Goal: Find specific page/section: Find specific page/section

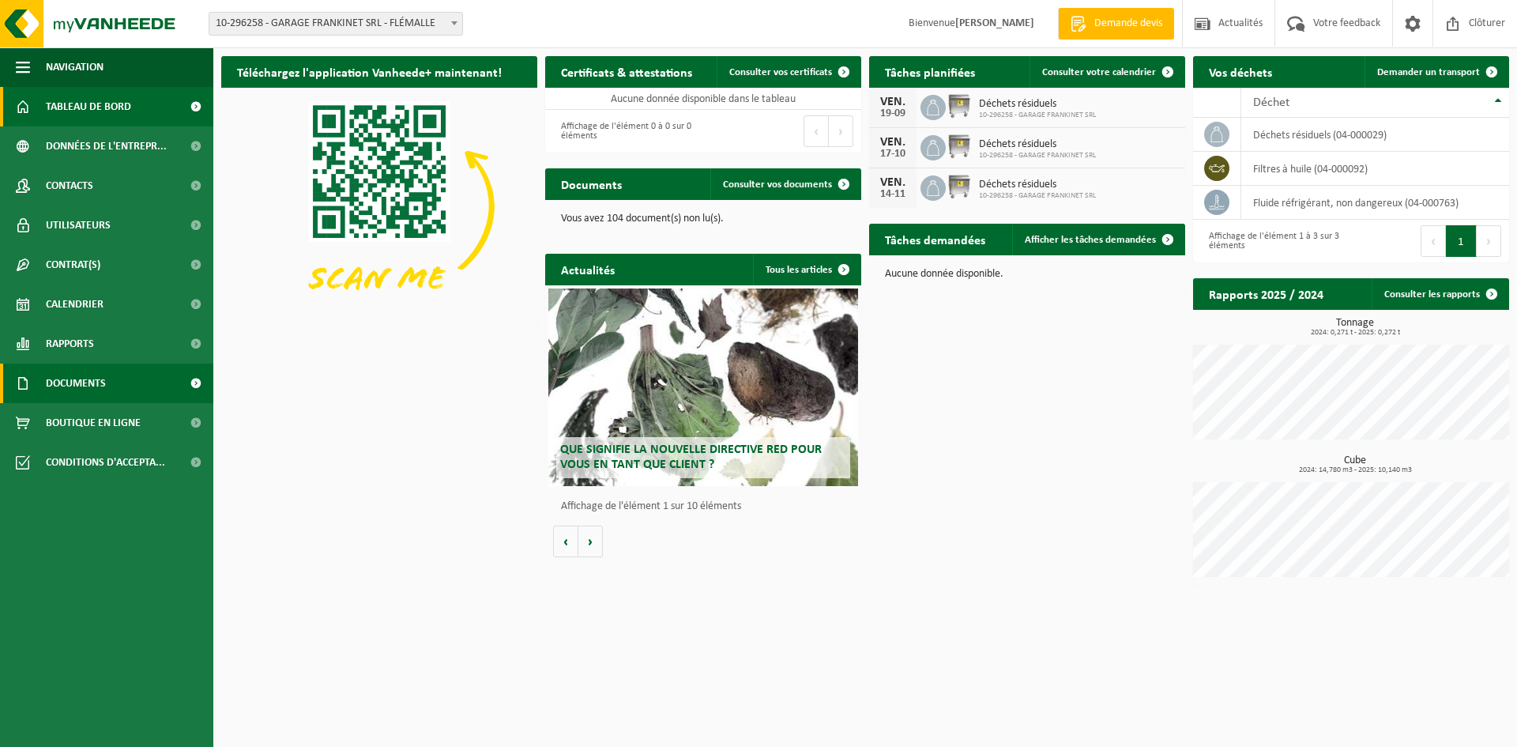
click at [100, 374] on span "Documents" at bounding box center [76, 383] width 60 height 40
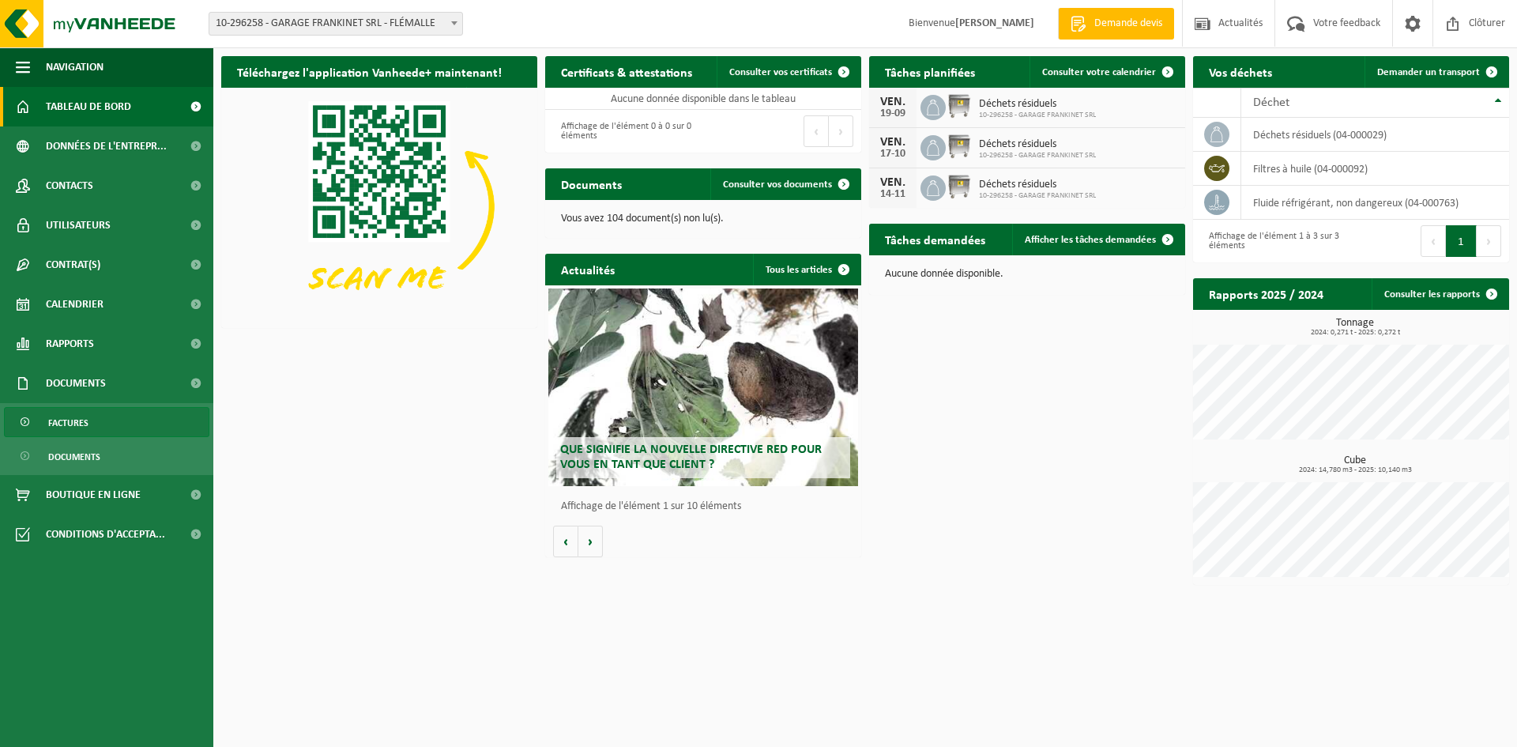
click at [110, 416] on link "Factures" at bounding box center [106, 422] width 205 height 30
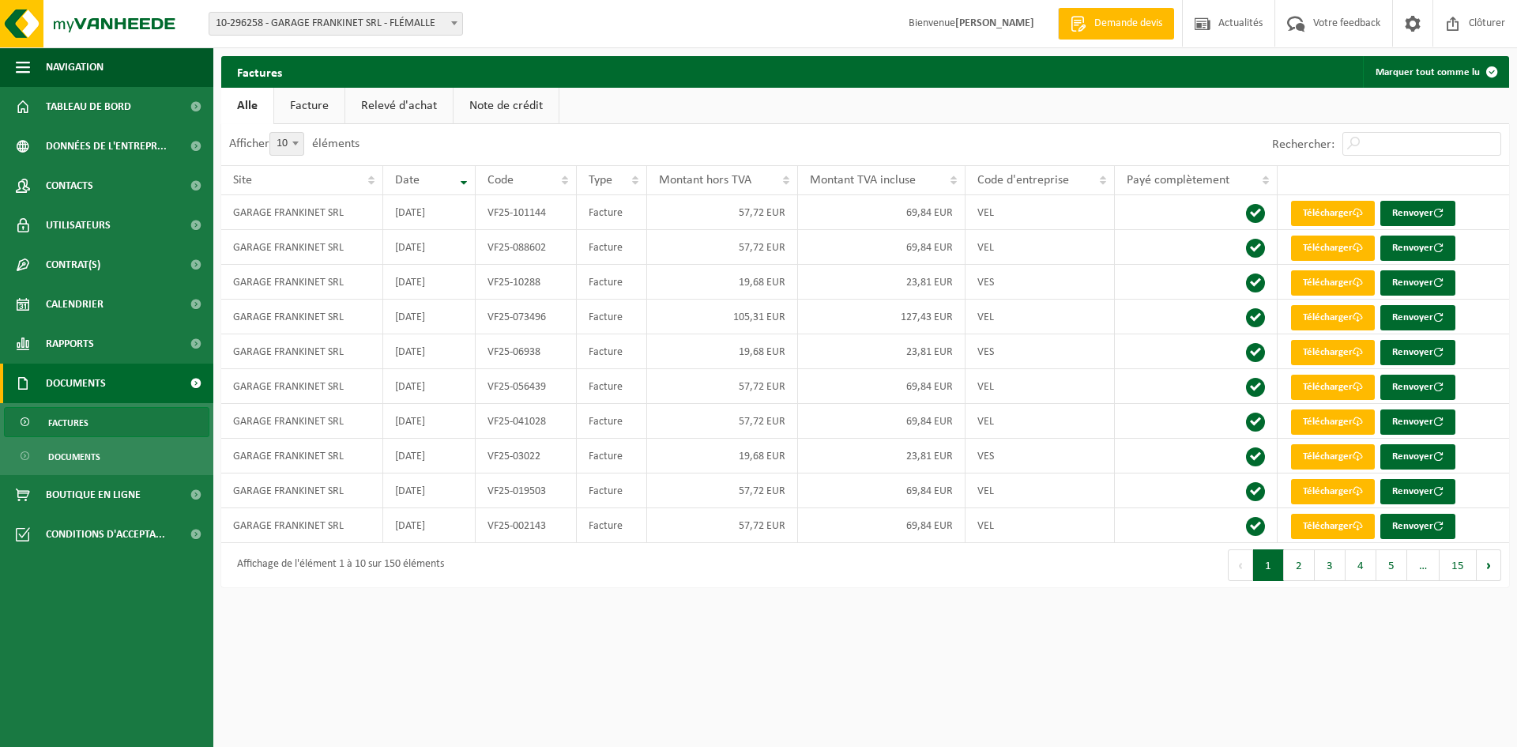
click at [325, 115] on link "Facture" at bounding box center [309, 106] width 70 height 36
click at [487, 106] on link "Note de crédit" at bounding box center [506, 106] width 105 height 36
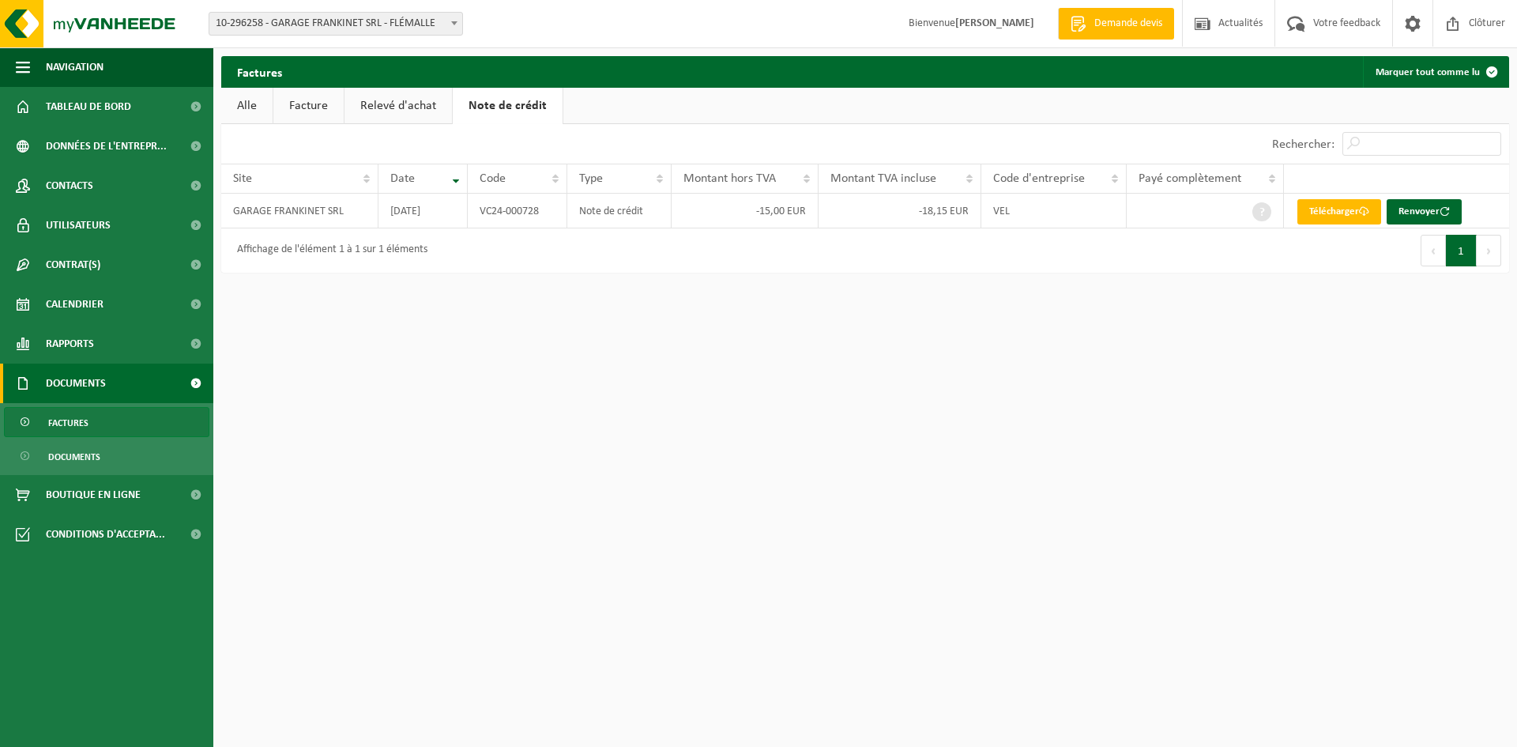
click at [306, 99] on link "Facture" at bounding box center [308, 106] width 70 height 36
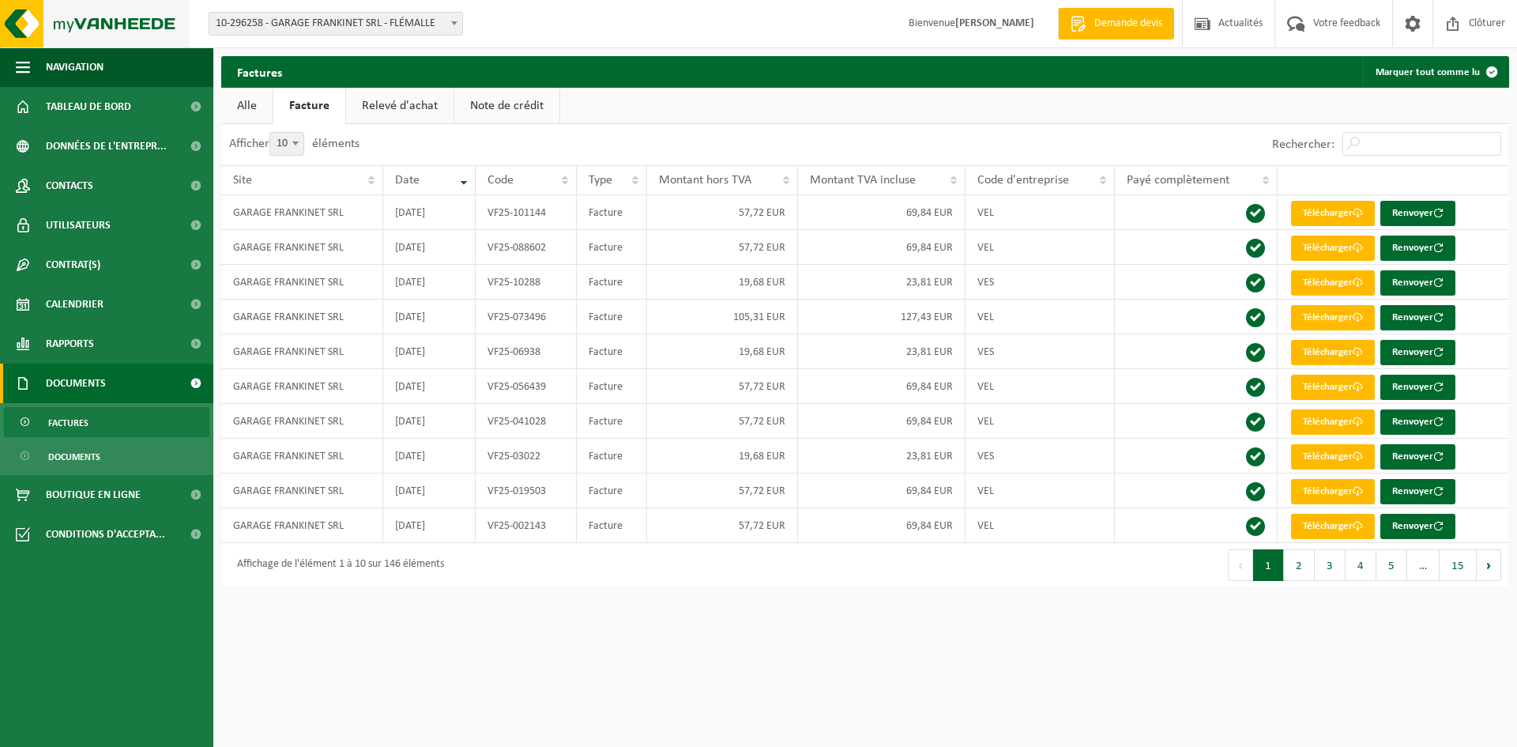
click at [28, 20] on img at bounding box center [95, 23] width 190 height 47
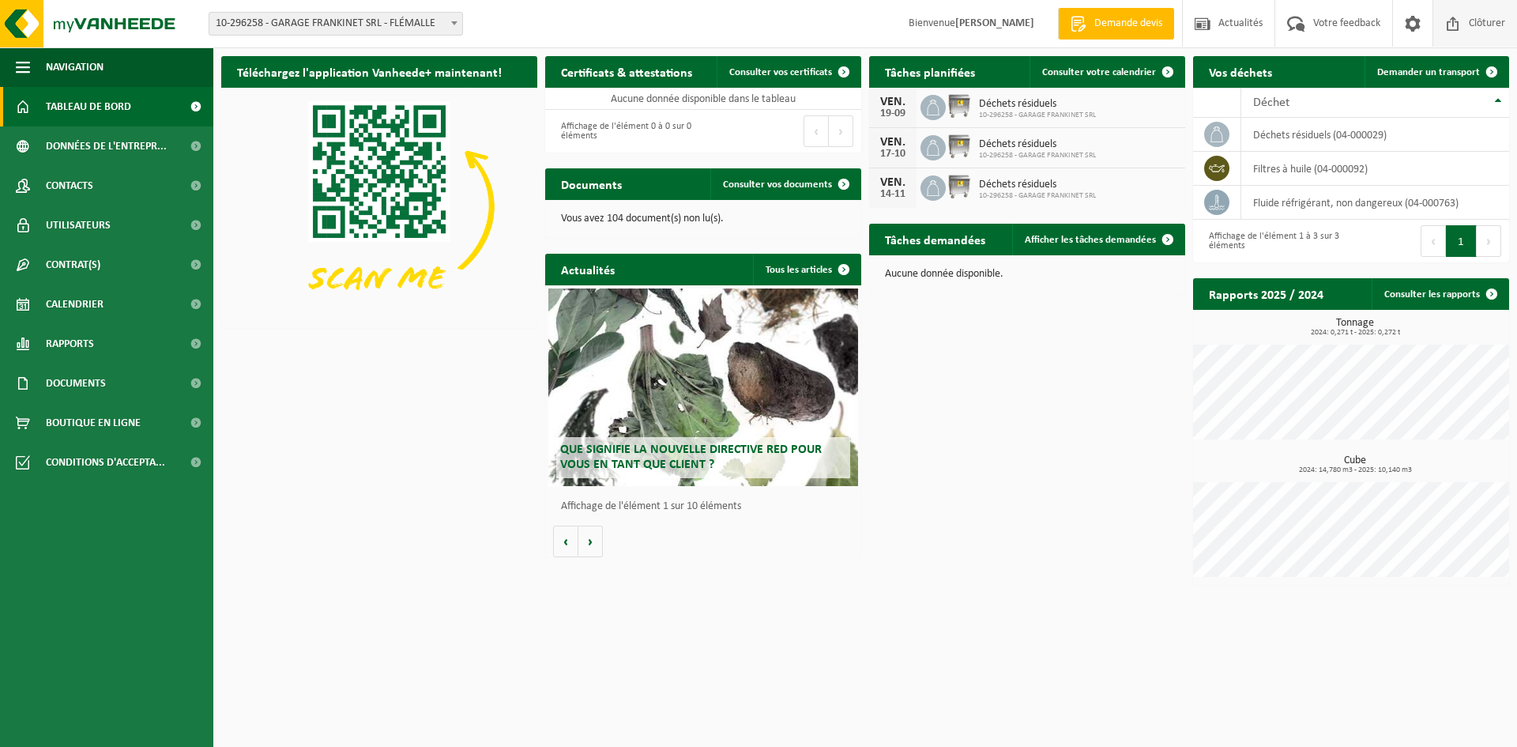
click at [1481, 28] on span "Clôturer" at bounding box center [1487, 23] width 44 height 47
